Goal: Task Accomplishment & Management: Use online tool/utility

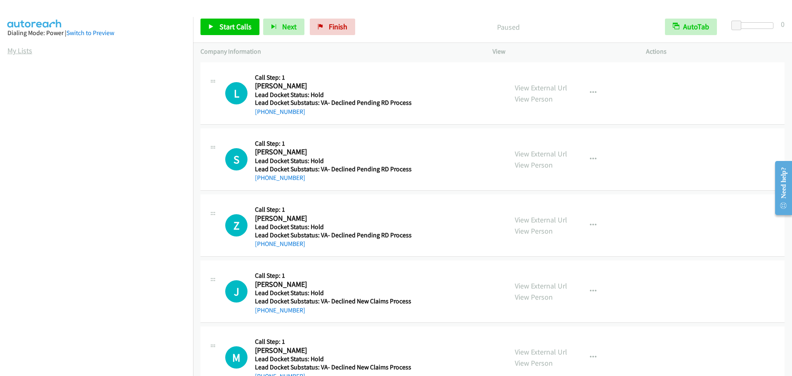
click at [19, 50] on link "My Lists" at bounding box center [19, 50] width 25 height 9
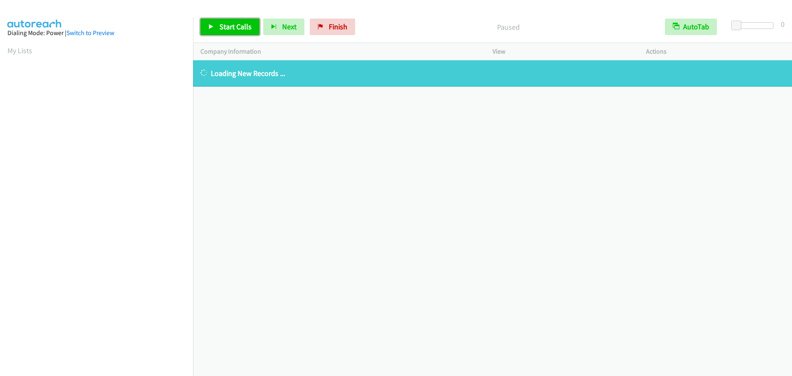
click at [228, 24] on span "Start Calls" at bounding box center [235, 26] width 32 height 9
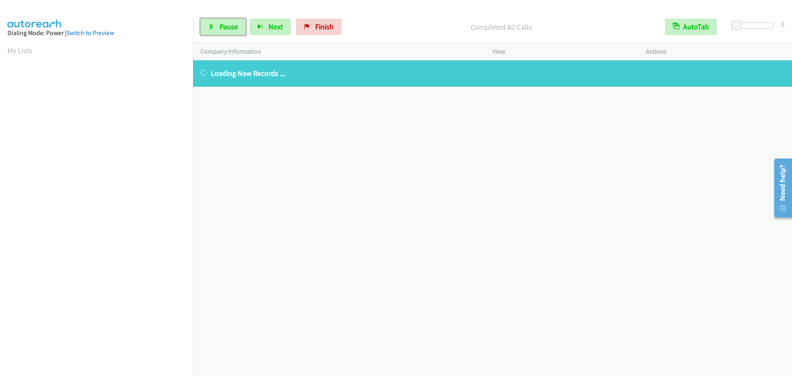
click at [228, 24] on span "Pause" at bounding box center [228, 26] width 19 height 9
click at [11, 50] on link "My Lists" at bounding box center [19, 50] width 25 height 9
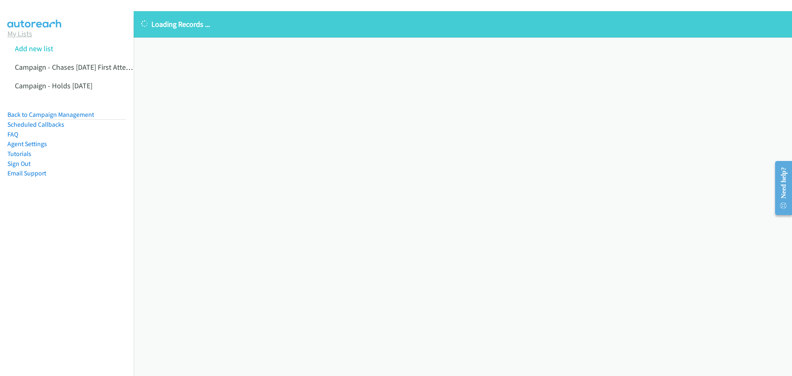
click at [19, 36] on link "My Lists" at bounding box center [19, 33] width 25 height 9
